Goal: Task Accomplishment & Management: Use online tool/utility

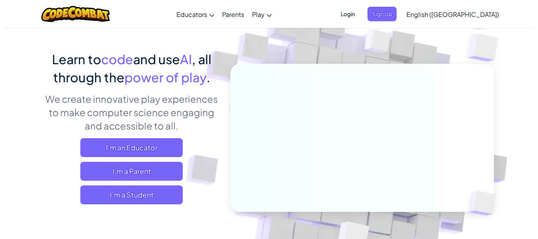
scroll to position [79, 0]
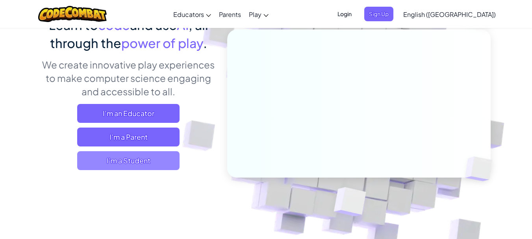
click at [152, 168] on span "I'm a Student" at bounding box center [128, 160] width 102 height 19
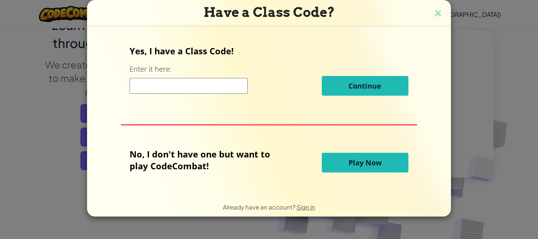
click at [208, 87] on input at bounding box center [188, 86] width 118 height 16
click at [333, 159] on button "Play Now" at bounding box center [365, 163] width 87 height 20
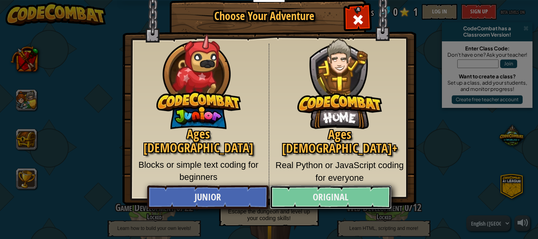
click at [321, 198] on link "Original" at bounding box center [330, 197] width 121 height 24
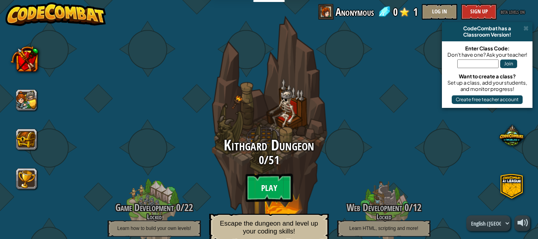
click at [269, 179] on btn "Play" at bounding box center [268, 188] width 47 height 28
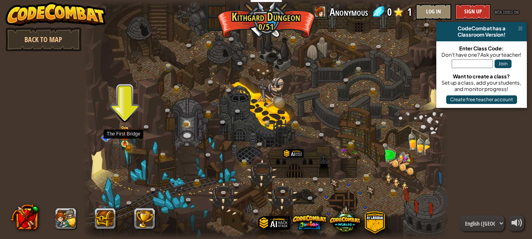
click at [123, 138] on img at bounding box center [124, 135] width 5 height 5
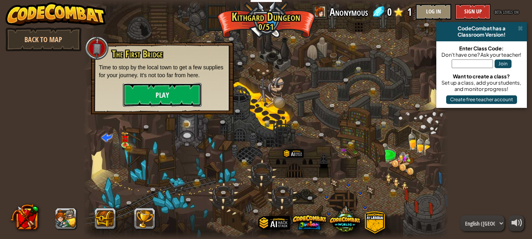
click at [153, 95] on button "Play" at bounding box center [162, 95] width 79 height 24
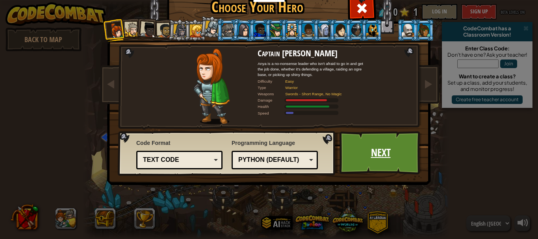
click at [362, 149] on link "Next" at bounding box center [380, 152] width 82 height 43
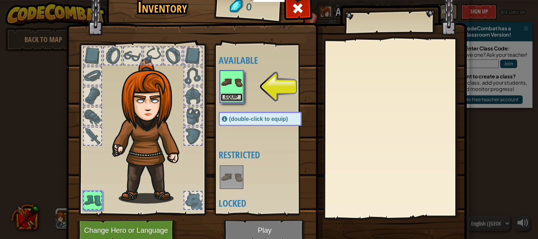
click at [226, 94] on button "Equip" at bounding box center [231, 97] width 22 height 8
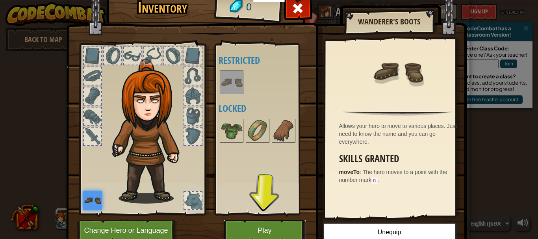
click at [257, 227] on button "Play" at bounding box center [265, 231] width 82 height 22
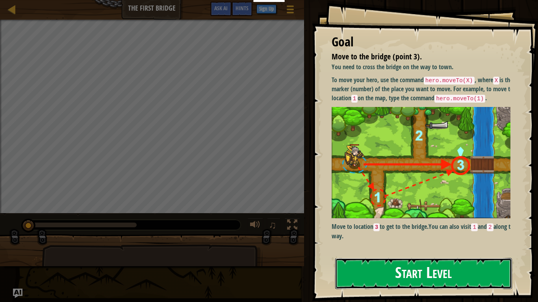
click at [448, 239] on button "Start Level" at bounding box center [423, 273] width 177 height 31
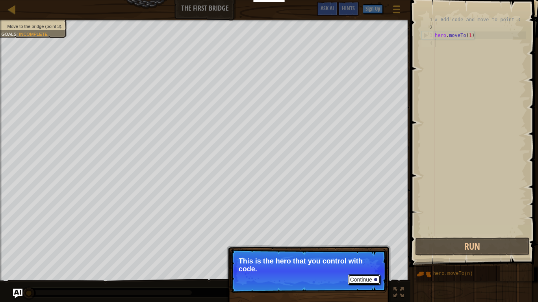
click at [365, 239] on button "Continue" at bounding box center [364, 280] width 33 height 10
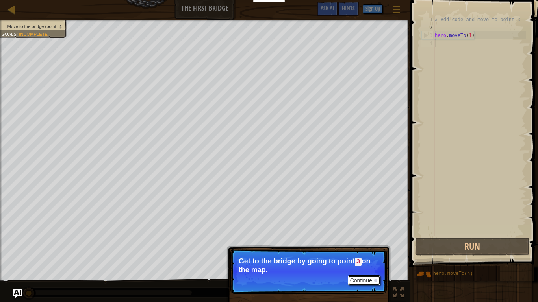
click at [358, 239] on button "Continue" at bounding box center [364, 280] width 33 height 10
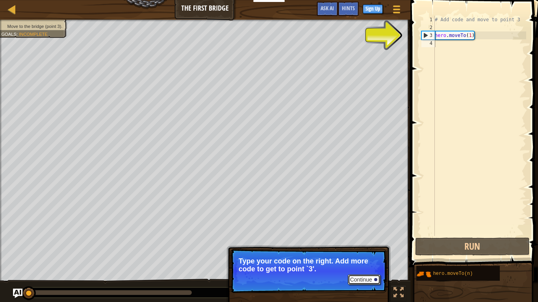
click at [366, 239] on button "Continue" at bounding box center [364, 280] width 33 height 10
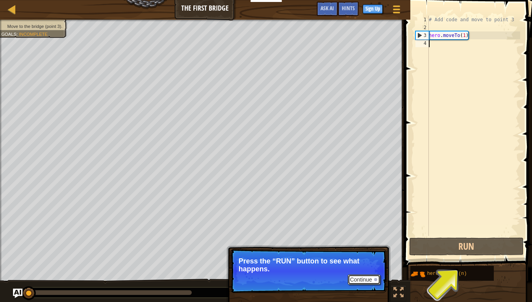
click at [369, 239] on button "Continue" at bounding box center [364, 280] width 33 height 10
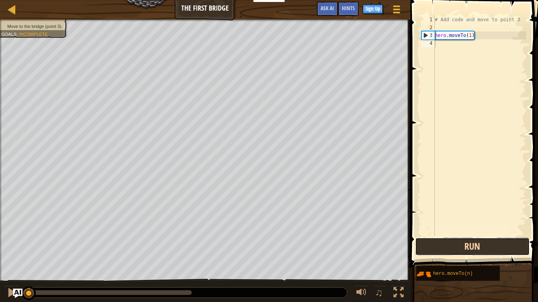
click at [438, 239] on button "Run" at bounding box center [472, 247] width 115 height 18
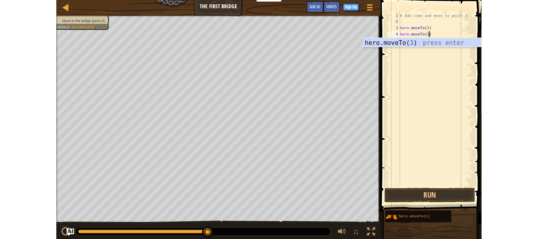
scroll to position [4, 36]
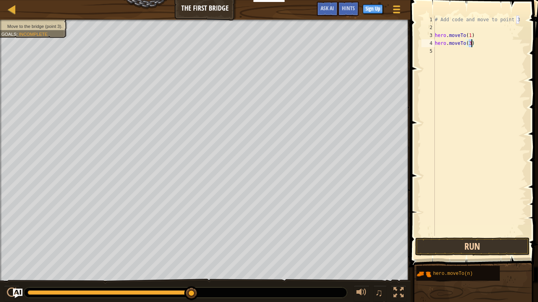
type textarea "hero.moveTo(3)"
click at [489, 239] on button "Run" at bounding box center [472, 247] width 115 height 18
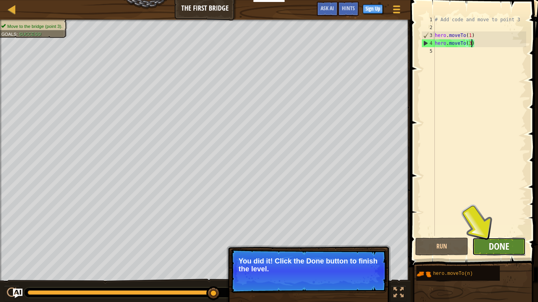
click at [505, 239] on span "Done" at bounding box center [498, 246] width 20 height 13
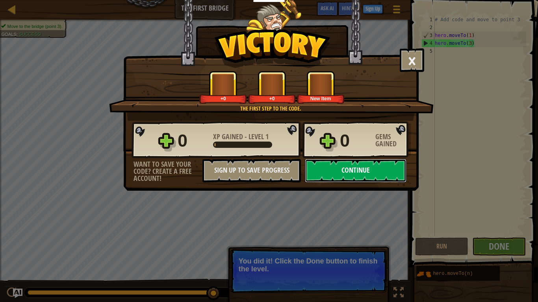
click at [360, 172] on button "Continue" at bounding box center [356, 171] width 102 height 24
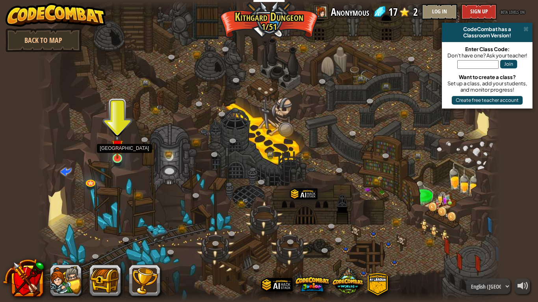
click at [115, 154] on img at bounding box center [117, 145] width 12 height 27
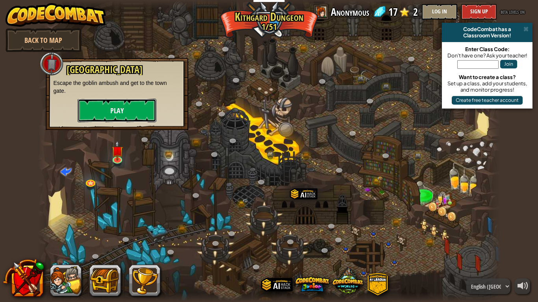
click at [117, 114] on button "Play" at bounding box center [117, 111] width 79 height 24
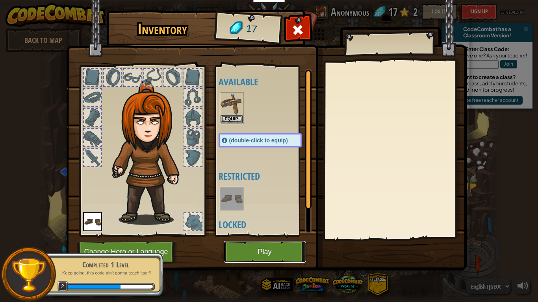
click at [270, 239] on button "Play" at bounding box center [265, 252] width 82 height 22
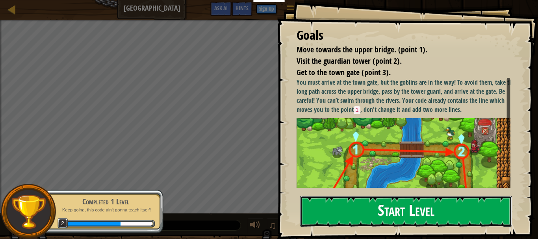
click at [399, 217] on button "Start Level" at bounding box center [406, 211] width 212 height 31
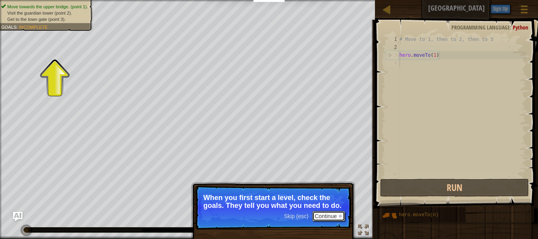
click at [327, 212] on button "Continue" at bounding box center [328, 216] width 33 height 10
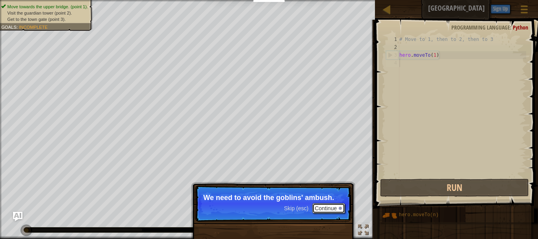
click at [327, 209] on button "Continue" at bounding box center [328, 208] width 33 height 10
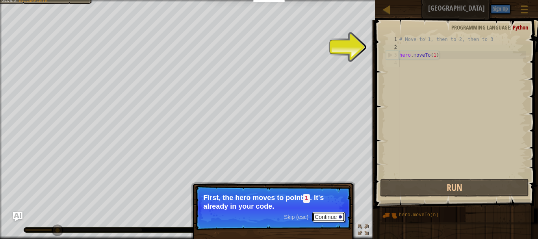
click at [331, 218] on button "Continue" at bounding box center [328, 217] width 33 height 10
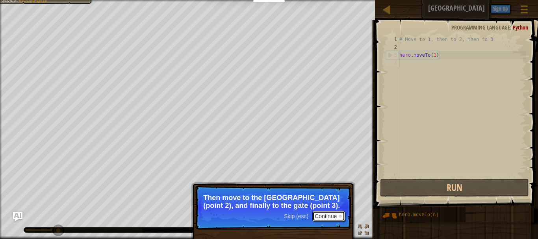
click at [331, 214] on button "Continue" at bounding box center [328, 216] width 33 height 10
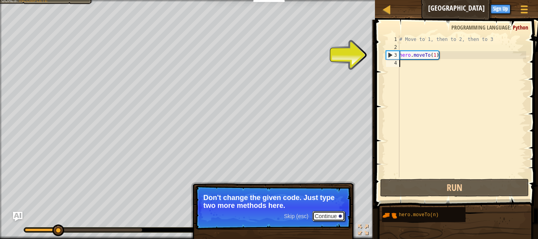
click at [335, 214] on button "Continue" at bounding box center [328, 216] width 33 height 10
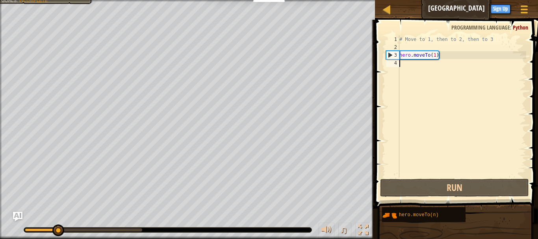
click at [410, 67] on div "# Move to 1, then to 2, then to 3 hero . moveTo ( 1 )" at bounding box center [462, 113] width 128 height 157
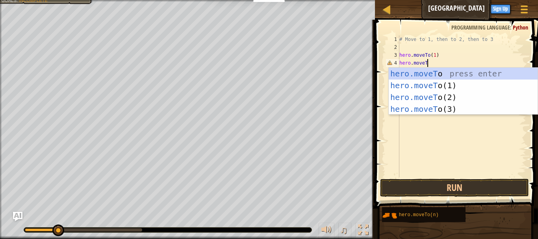
scroll to position [4, 31]
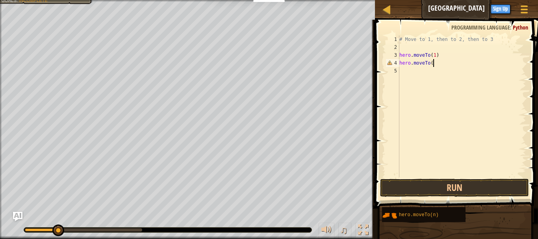
type textarea "hero.moveTo()"
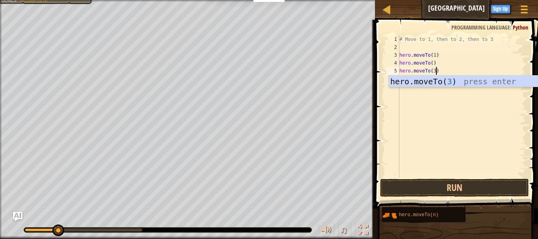
click at [432, 61] on div "# Move to 1, then to 2, then to 3 hero . moveTo ( 1 ) hero . moveTo ( ) hero . …" at bounding box center [462, 113] width 128 height 157
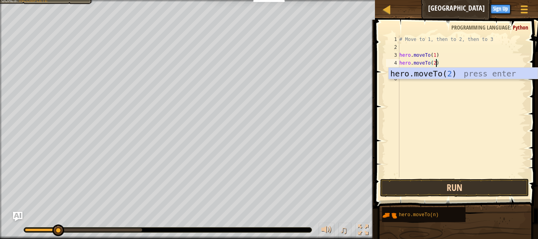
type textarea "hero.moveTo(2)"
click at [467, 190] on button "Run" at bounding box center [454, 188] width 149 height 18
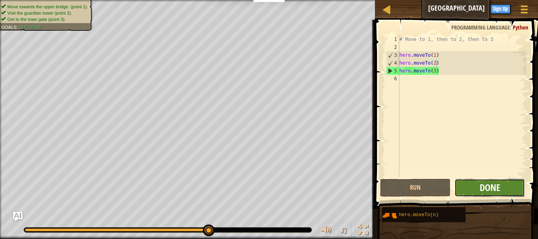
click at [480, 182] on span "Done" at bounding box center [489, 187] width 20 height 13
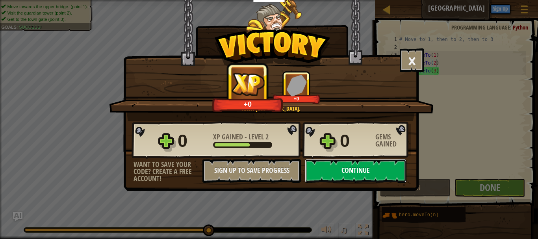
click at [351, 171] on button "Continue" at bounding box center [356, 171] width 102 height 24
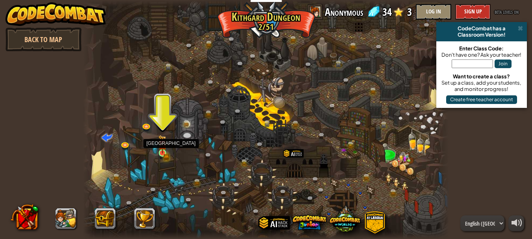
click at [160, 152] on img at bounding box center [162, 144] width 8 height 18
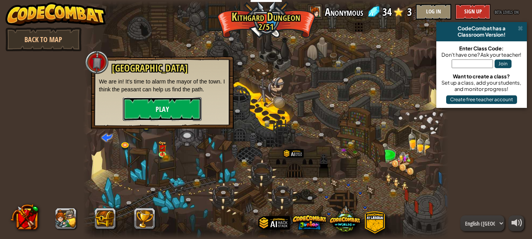
click at [164, 110] on button "Play" at bounding box center [162, 109] width 79 height 24
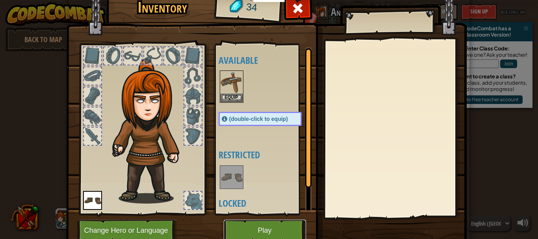
click at [262, 230] on button "Play" at bounding box center [265, 231] width 82 height 22
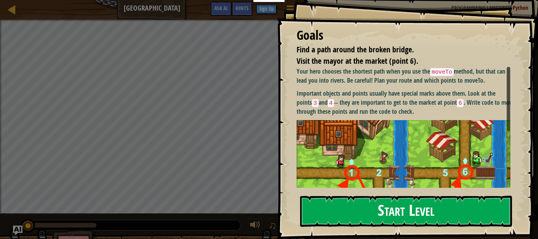
click at [373, 196] on button "Start Level" at bounding box center [406, 211] width 212 height 31
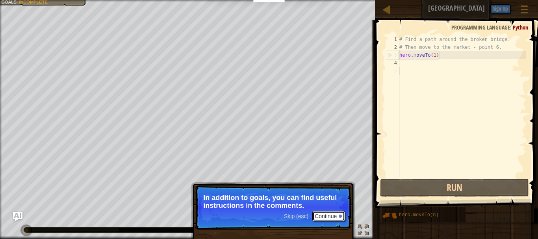
click at [335, 217] on button "Continue" at bounding box center [328, 216] width 33 height 10
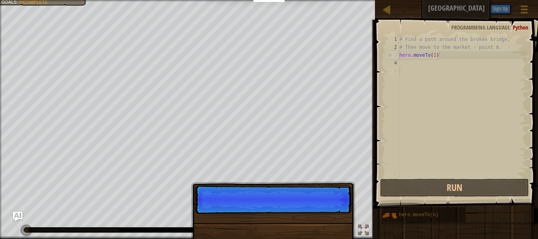
scroll to position [4, 0]
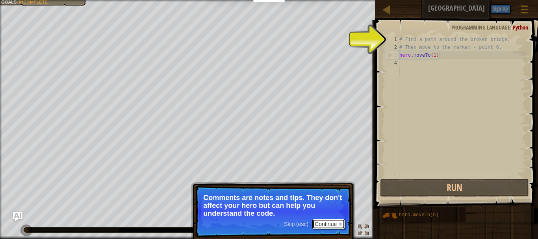
click at [333, 220] on button "Continue" at bounding box center [328, 224] width 33 height 10
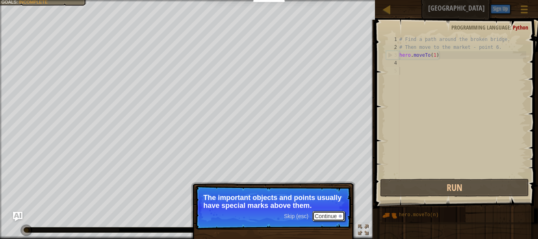
click at [329, 217] on button "Continue" at bounding box center [328, 216] width 33 height 10
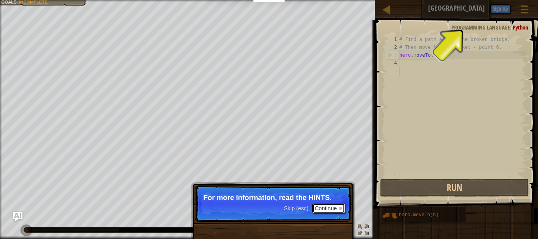
click at [335, 206] on button "Continue" at bounding box center [328, 208] width 33 height 10
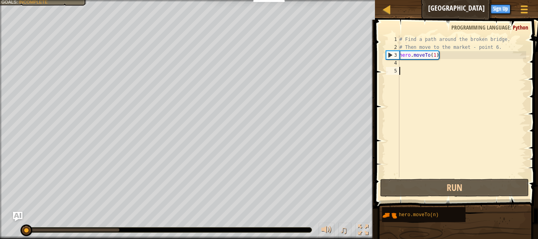
click at [403, 67] on div "# Find a path around the broken bridge. # Then move to the market - point 6. he…" at bounding box center [462, 113] width 128 height 157
click at [404, 64] on div "# Find a path around the broken bridge. # Then move to the market - point 6. he…" at bounding box center [462, 113] width 128 height 157
click at [423, 62] on div "# Find a path around the broken bridge. # Then move to the market - point 6. he…" at bounding box center [462, 113] width 128 height 157
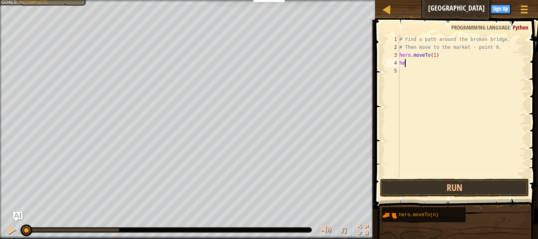
scroll to position [4, 8]
drag, startPoint x: 430, startPoint y: 56, endPoint x: 400, endPoint y: 57, distance: 30.0
click at [400, 57] on div "# Find a path around the broken bridge. # Then move to the market - point 6. he…" at bounding box center [462, 113] width 128 height 157
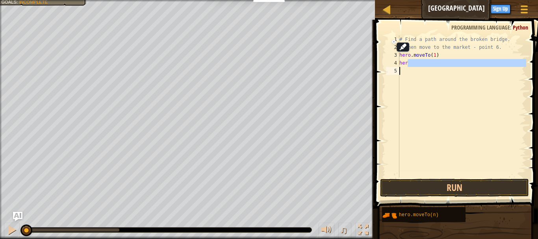
drag, startPoint x: 418, startPoint y: 62, endPoint x: 400, endPoint y: 68, distance: 18.9
click at [400, 68] on div "# Find a path around the broken bridge. # Then move to the market - point 6. he…" at bounding box center [462, 113] width 128 height 157
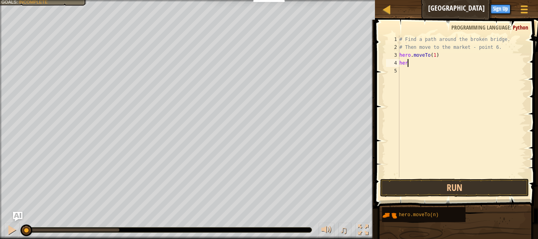
click at [409, 60] on div "# Find a path around the broken bridge. # Then move to the market - point 6. he…" at bounding box center [462, 113] width 128 height 157
type textarea "h"
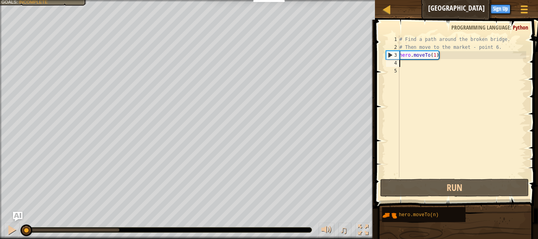
paste textarea "hero.moveTo"
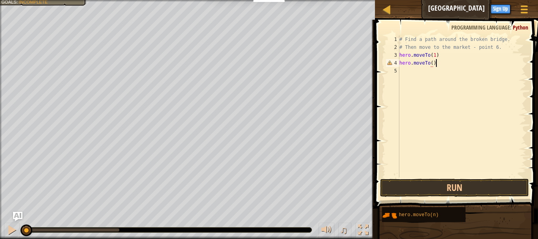
scroll to position [4, 36]
type textarea "hero.moveTo(2)"
paste textarea "hero.moveTo"
type textarea "hero.moveTo(3)"
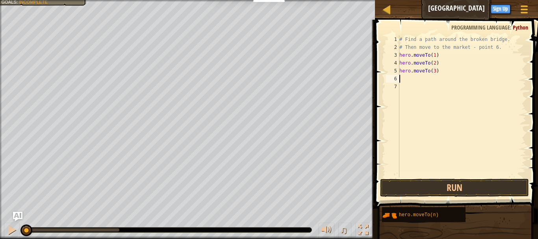
paste textarea "hero.moveTo"
type textarea "hero.moveTo"
paste textarea "hero.moveTo"
type textarea "hero.moveTo"
paste textarea "hero.moveTo"
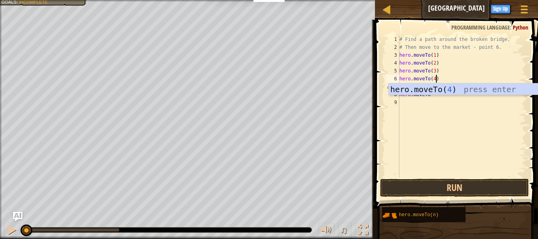
scroll to position [4, 37]
click at [449, 91] on div "hero.moveTo( 4 ) press enter" at bounding box center [462, 100] width 149 height 35
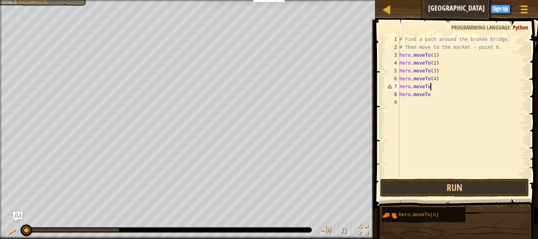
click at [444, 86] on div "# Find a path around the broken bridge. # Then move to the market - point 6. he…" at bounding box center [462, 113] width 128 height 157
type textarea "hero.moveTo(6)"
click at [460, 189] on button "Run" at bounding box center [454, 188] width 149 height 18
